Goal: Transaction & Acquisition: Book appointment/travel/reservation

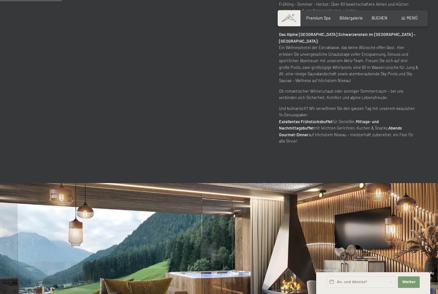
scroll to position [386, 0]
click at [386, 19] on span "BUCHEN" at bounding box center [380, 16] width 16 height 5
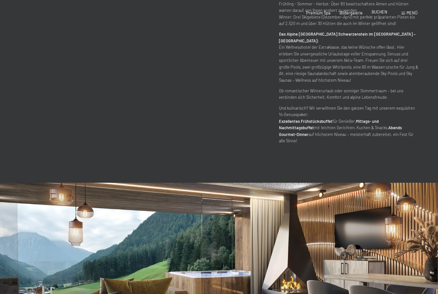
scroll to position [0, 0]
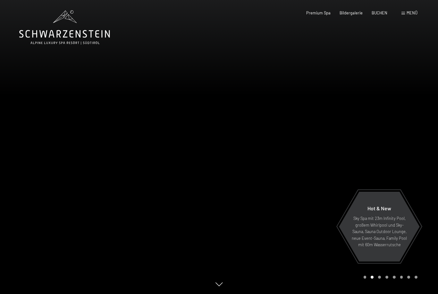
click at [381, 10] on div "Buchen Anfragen Premium Spa Bildergalerie BUCHEN Menü DE IT EN Gutschein Bilder…" at bounding box center [353, 13] width 130 height 6
click at [380, 15] on div "BUCHEN" at bounding box center [380, 12] width 16 height 6
click at [382, 10] on span "BUCHEN" at bounding box center [380, 11] width 16 height 5
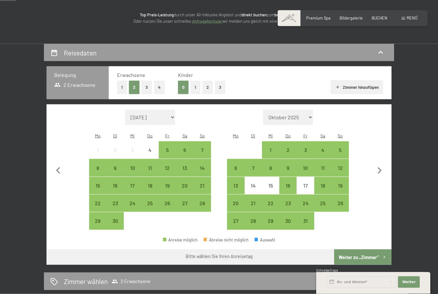
scroll to position [79, 0]
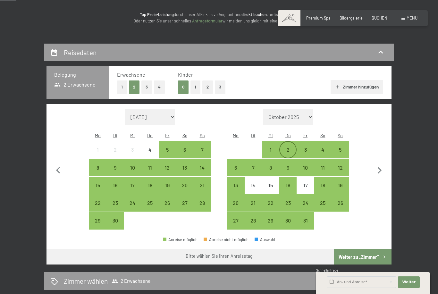
click at [287, 147] on div "2" at bounding box center [288, 155] width 16 height 16
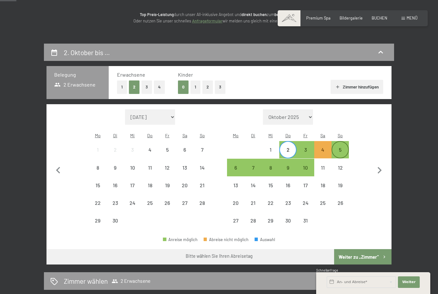
click at [344, 147] on div "5" at bounding box center [340, 155] width 16 height 16
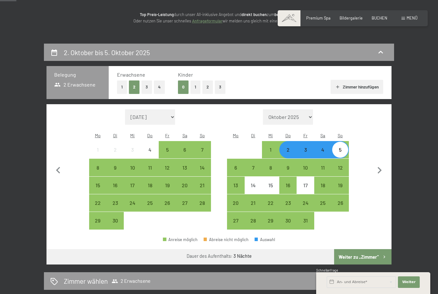
click at [370, 250] on button "Weiter zu „Zimmer“" at bounding box center [362, 256] width 57 height 15
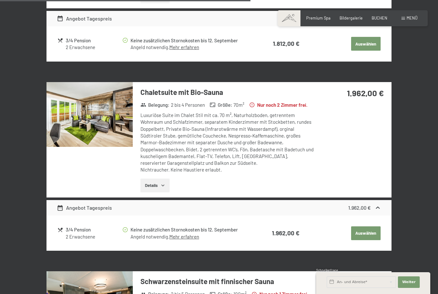
scroll to position [829, 0]
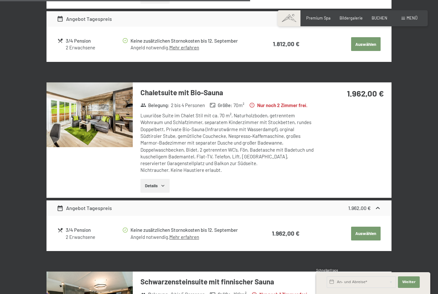
click at [297, 151] on div "Luxuriöse Suite im Chalet Stil mit ca. 70 m², Naturholzboden, getrenntem Wohnra…" at bounding box center [226, 143] width 173 height 62
click at [163, 193] on button "Details" at bounding box center [154, 186] width 29 height 14
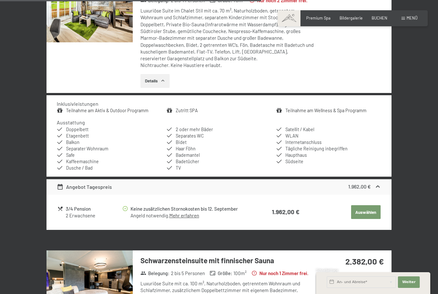
scroll to position [935, 0]
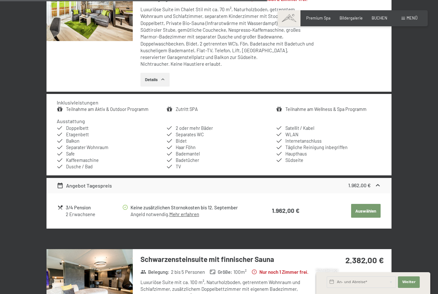
click at [368, 216] on button "Auswählen" at bounding box center [365, 211] width 29 height 14
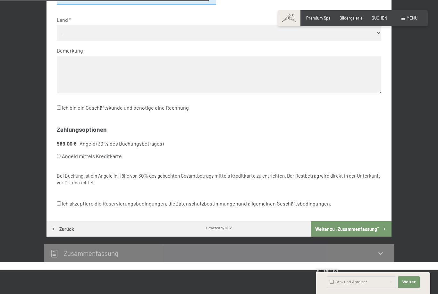
scroll to position [300, 0]
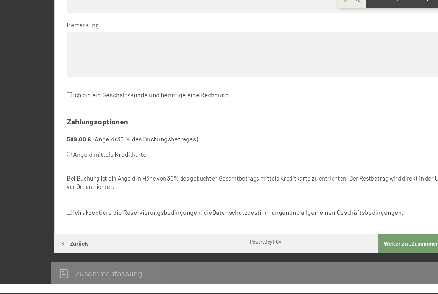
click at [57, 143] on input "Angeld mittels Kreditkarte" at bounding box center [59, 145] width 4 height 4
radio input "true"
click at [54, 164] on div "Kontakt Anrede Keine Angabe Frau Herr Vorname Nachname E-Mail-Adresse Die Bestä…" at bounding box center [218, 53] width 345 height 315
click at [57, 191] on input "Ich akzeptiere die Reservierungsbedingungen, die Datenschutzbestimmungen und al…" at bounding box center [59, 193] width 4 height 4
checkbox input "true"
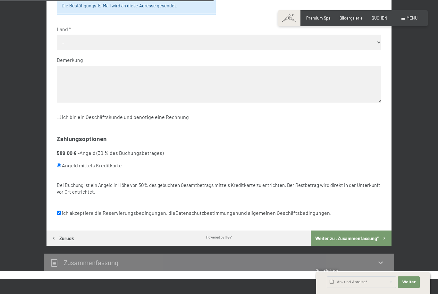
scroll to position [0, 0]
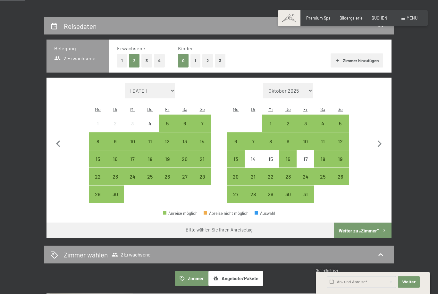
scroll to position [130, 0]
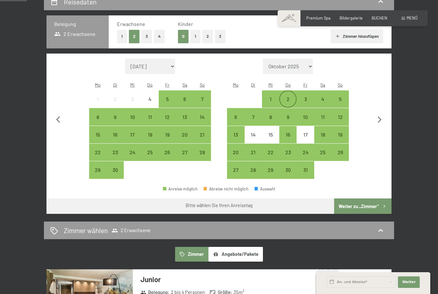
click at [291, 96] on div "2" at bounding box center [288, 104] width 16 height 16
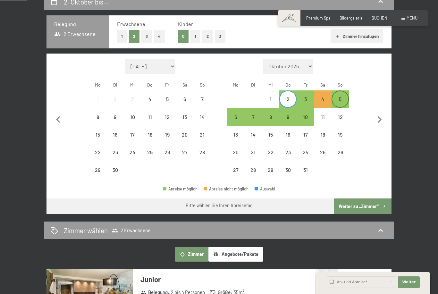
click at [342, 96] on div "5" at bounding box center [340, 104] width 16 height 16
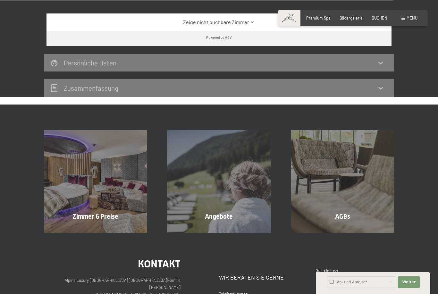
scroll to position [1481, 0]
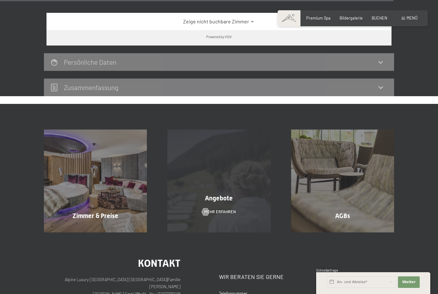
click at [250, 200] on div "Angebote Mehr erfahren" at bounding box center [218, 181] width 123 height 103
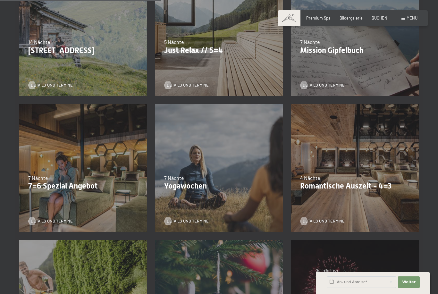
scroll to position [328, 0]
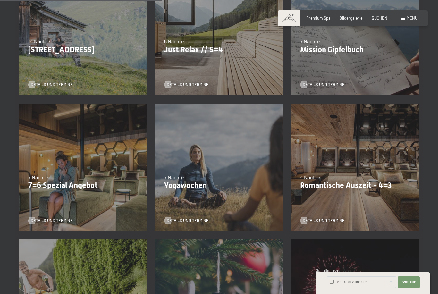
click at [399, 161] on div "09.11.–[DATE] 08.12.–[DATE] 11.01.–[DATE] 08.03.–[DATE] 29.03.–[DATE] 06.04.–[D…" at bounding box center [355, 167] width 136 height 136
click at [379, 181] on p "Romantische Auszeit - 4=3" at bounding box center [355, 185] width 110 height 9
click at [356, 218] on div "Details und Termine" at bounding box center [353, 216] width 106 height 13
click at [340, 222] on span "Details und Termine" at bounding box center [330, 221] width 42 height 6
